Goal: Obtain resource: Download file/media

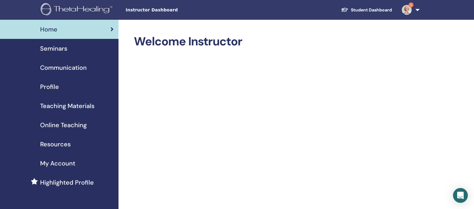
click at [374, 9] on link "Student Dashboard" at bounding box center [366, 9] width 61 height 11
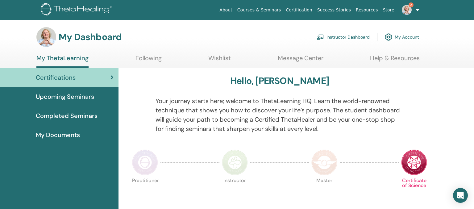
click at [353, 36] on link "Instructor Dashboard" at bounding box center [343, 37] width 53 height 14
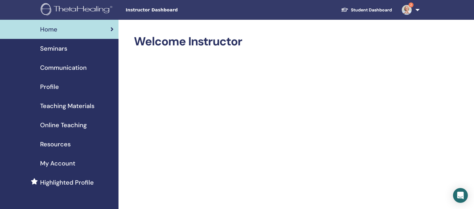
click at [74, 106] on span "Teaching Materials" at bounding box center [67, 105] width 54 height 9
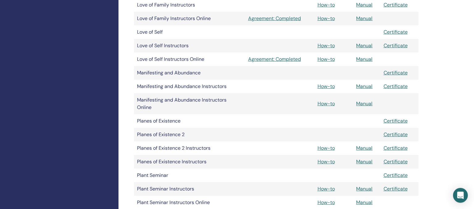
scroll to position [717, 0]
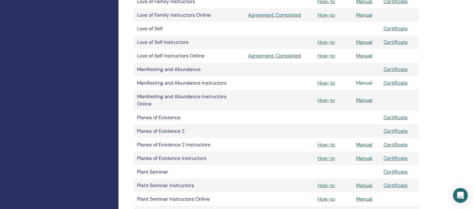
click at [362, 81] on link "Manual" at bounding box center [364, 83] width 16 height 6
